Goal: Navigation & Orientation: Find specific page/section

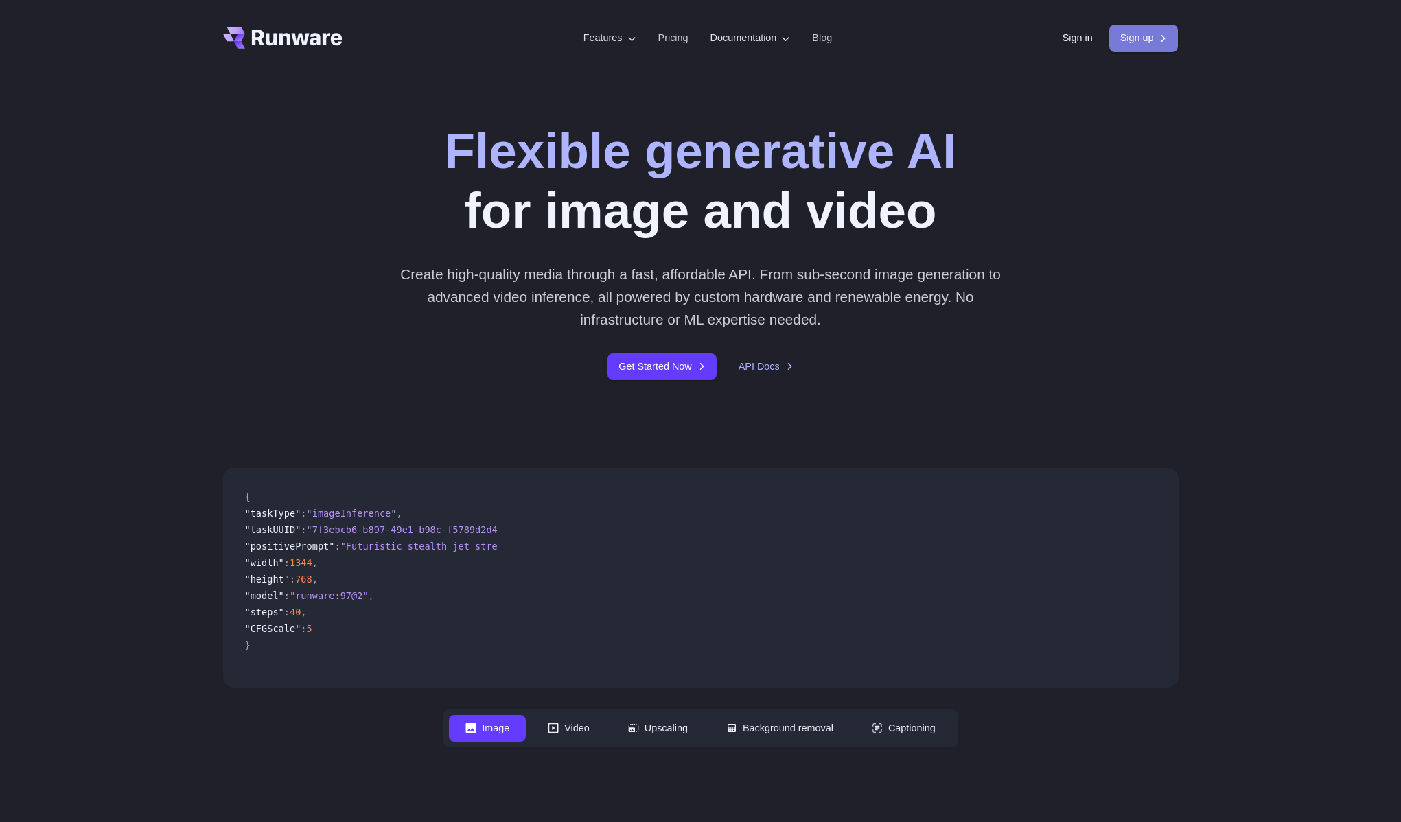
click at [1140, 41] on link "Sign up" at bounding box center [1143, 38] width 69 height 27
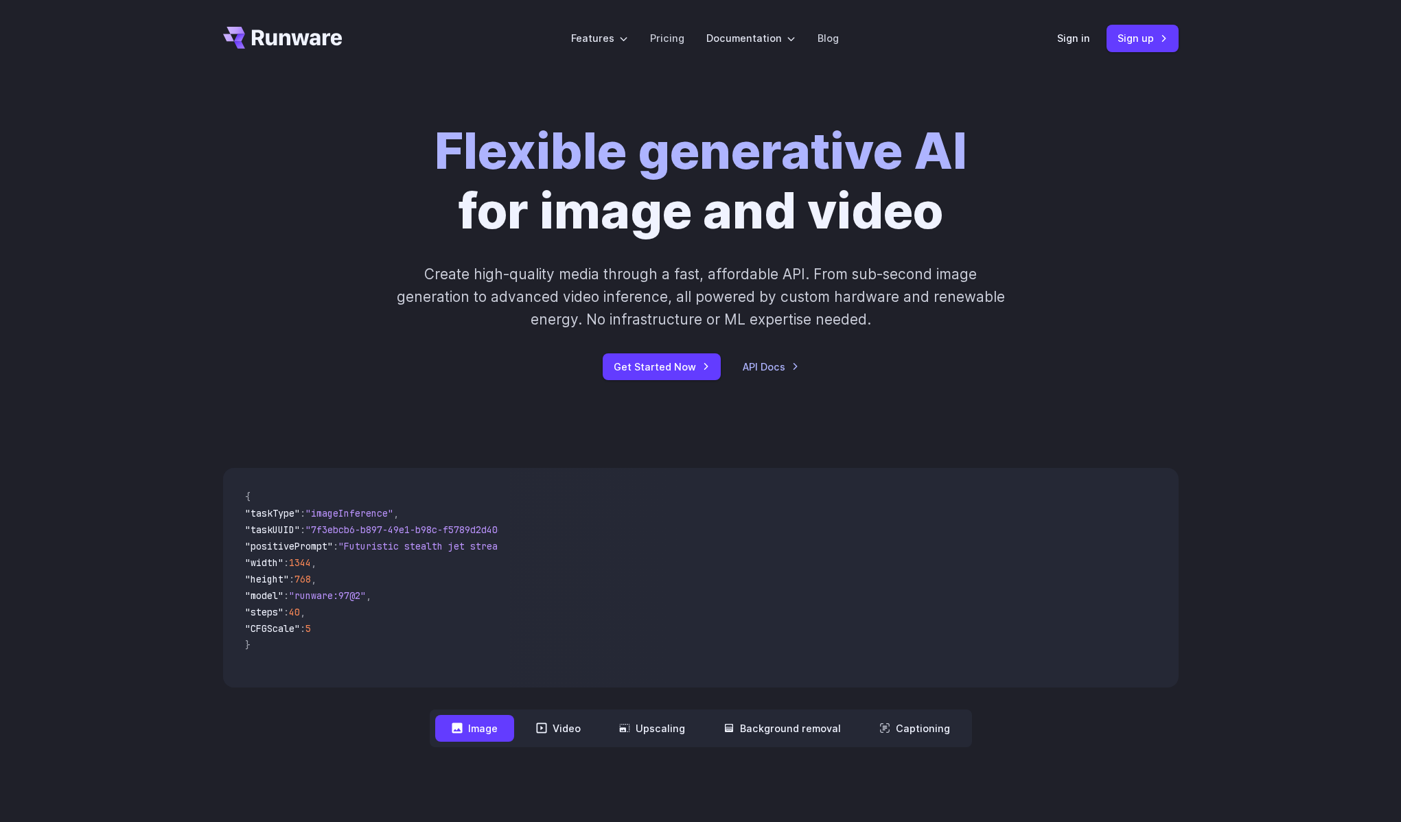
click at [1040, 38] on header "Features Tasks Image generation Video generation Sonic Inference Engine™ Models…" at bounding box center [701, 38] width 989 height 77
click at [1062, 35] on link "Sign in" at bounding box center [1073, 38] width 33 height 16
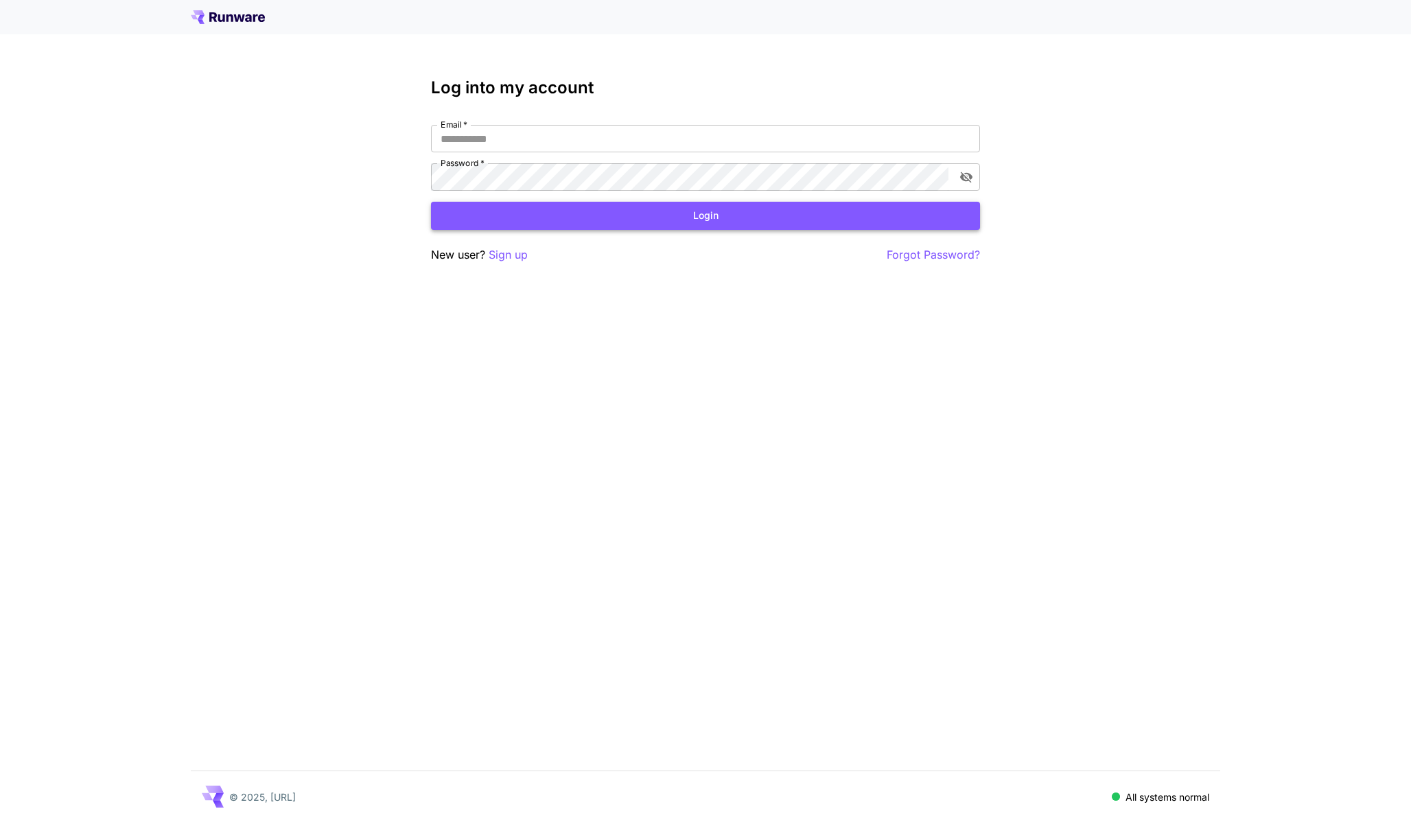
type input "**********"
click at [660, 225] on button "Login" at bounding box center [705, 216] width 549 height 28
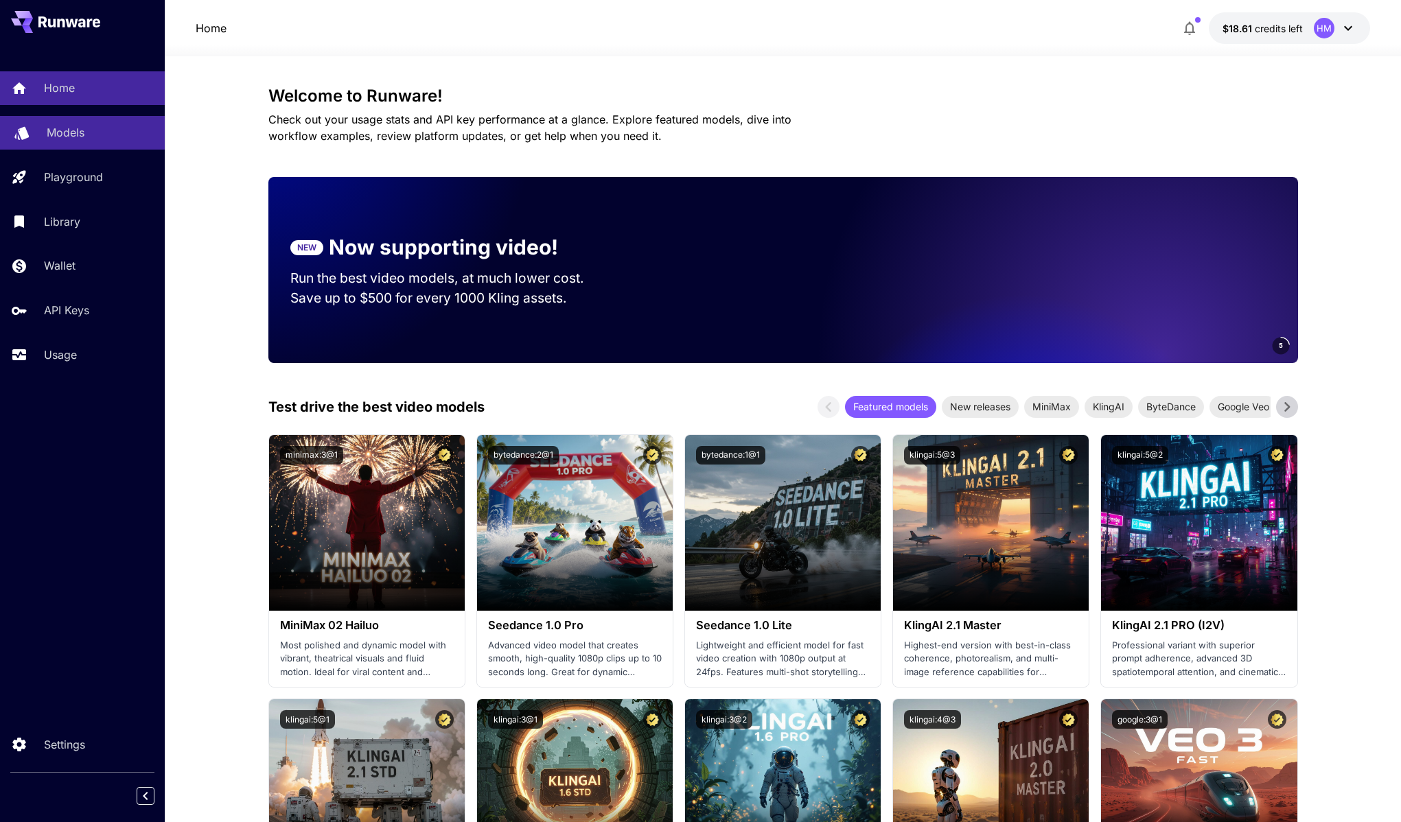
click at [112, 133] on div "Models" at bounding box center [100, 132] width 107 height 16
